Goal: Task Accomplishment & Management: Manage account settings

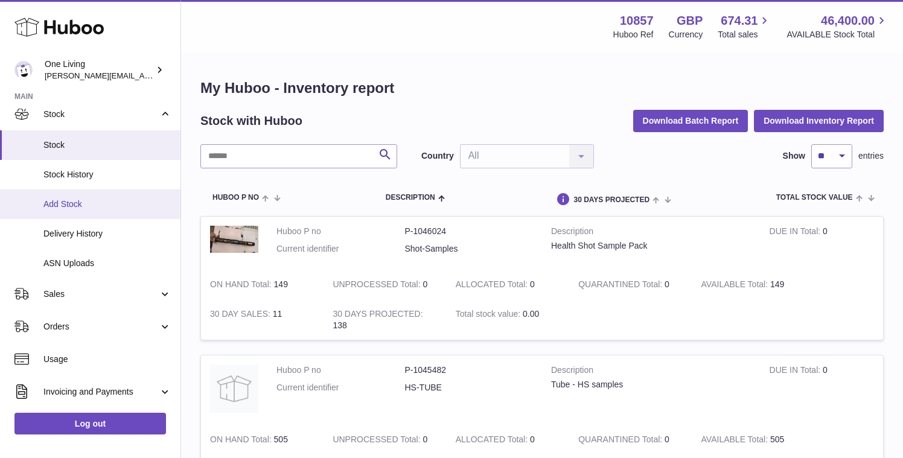
scroll to position [78, 0]
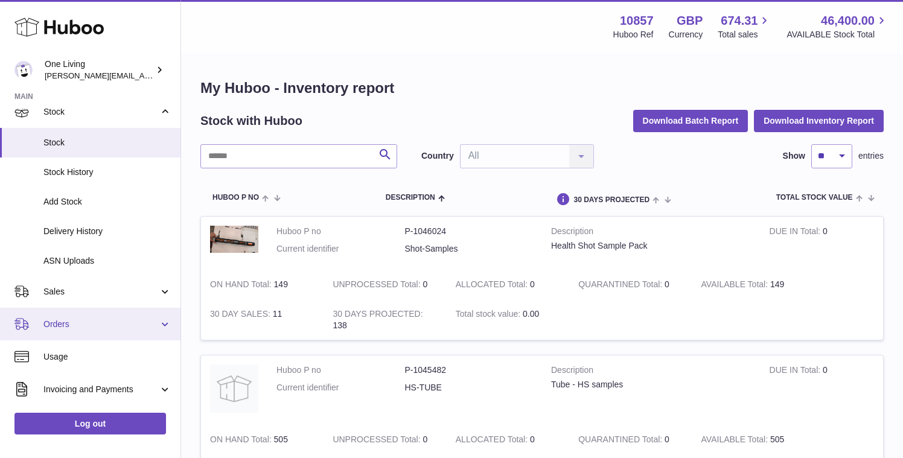
click at [157, 323] on link "Orders" at bounding box center [90, 324] width 180 height 33
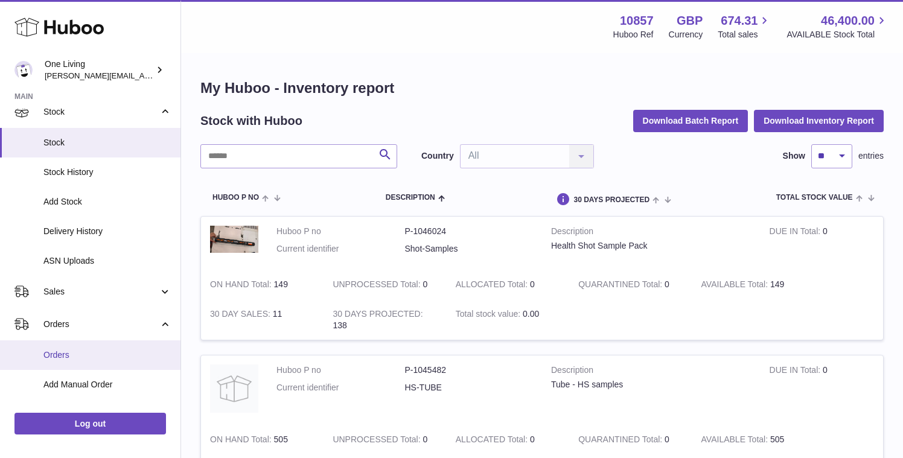
click at [87, 361] on span "Orders" at bounding box center [107, 354] width 128 height 11
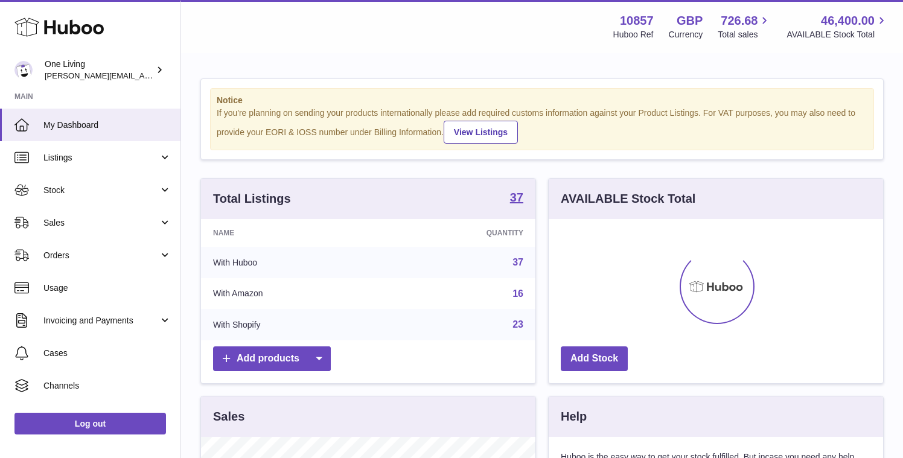
scroll to position [188, 334]
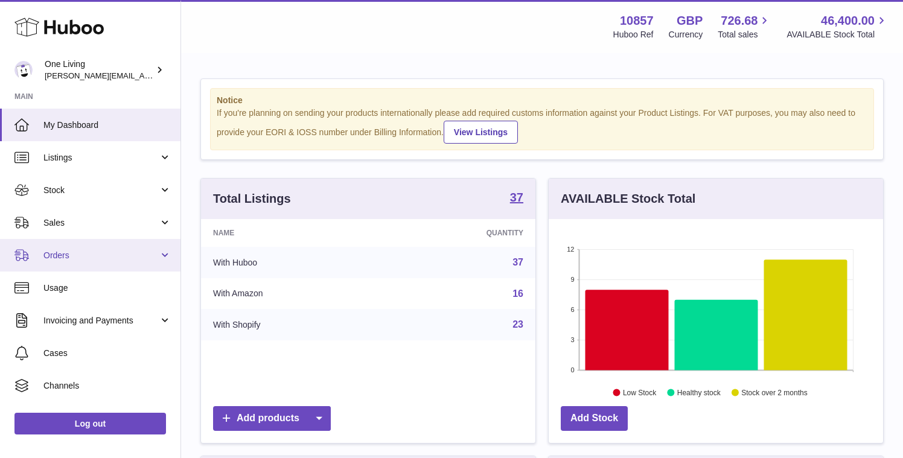
click at [129, 258] on span "Orders" at bounding box center [100, 255] width 115 height 11
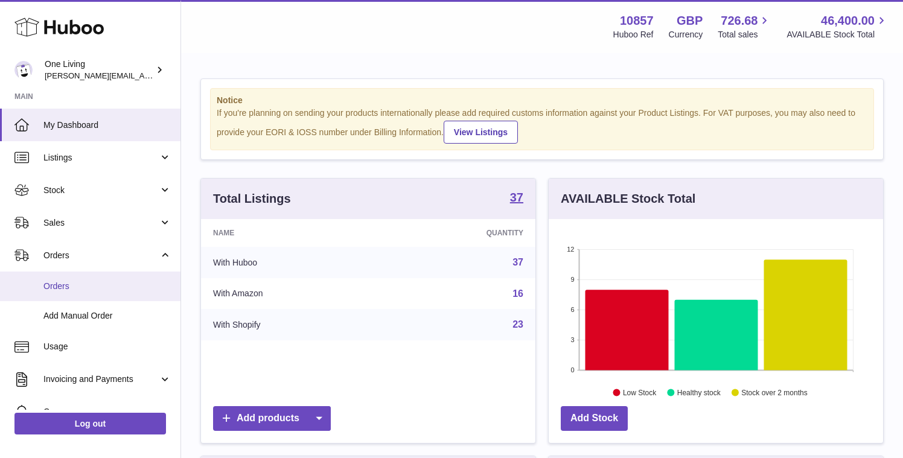
click at [107, 290] on span "Orders" at bounding box center [107, 286] width 128 height 11
